Goal: Information Seeking & Learning: Learn about a topic

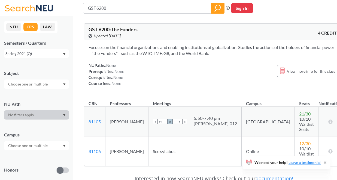
click at [16, 24] on button "NEU" at bounding box center [13, 27] width 15 height 8
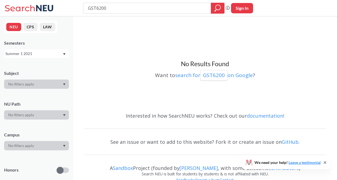
click at [42, 52] on div "Summer 1 2021" at bounding box center [33, 54] width 57 height 6
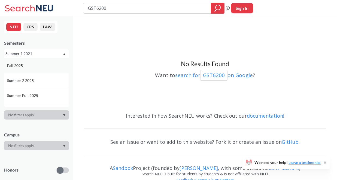
click at [26, 65] on div "Fall 2025" at bounding box center [38, 66] width 62 height 6
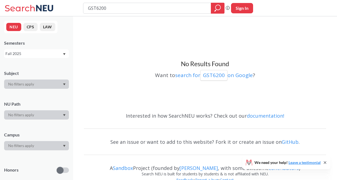
click at [104, 9] on input "GST6200" at bounding box center [148, 8] width 120 height 9
type input "INPR5100"
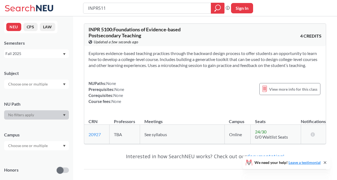
type input "INPR5110"
